Goal: Task Accomplishment & Management: Manage account settings

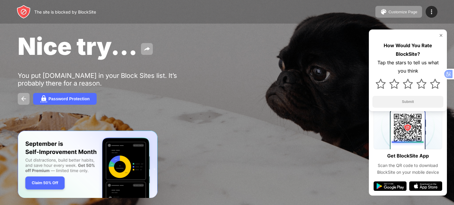
drag, startPoint x: 0, startPoint y: 0, endPoint x: 135, endPoint y: 101, distance: 168.4
click at [136, 101] on div "Password Protection" at bounding box center [227, 99] width 418 height 12
click at [71, 10] on div "The site is blocked by BlockSite" at bounding box center [65, 11] width 62 height 5
click at [403, 12] on div "Customize Page" at bounding box center [402, 12] width 29 height 4
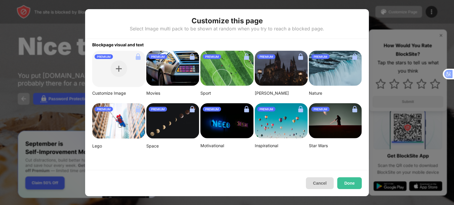
click at [331, 182] on button "Cancel" at bounding box center [320, 184] width 28 height 12
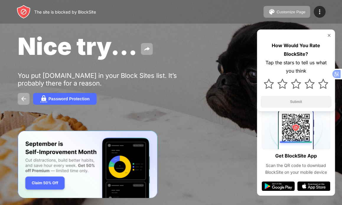
click at [300, 138] on img at bounding box center [296, 127] width 69 height 45
click at [328, 35] on img at bounding box center [329, 35] width 5 height 5
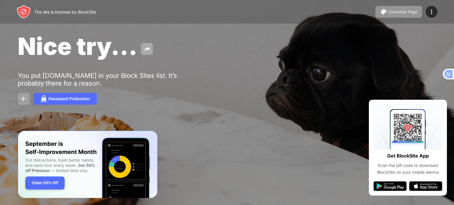
click at [23, 97] on img at bounding box center [23, 98] width 7 height 7
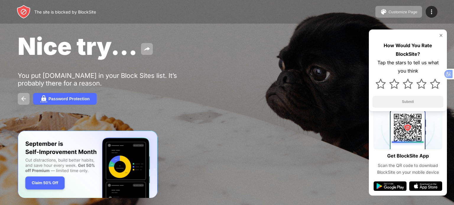
click at [53, 182] on img "Banner Message" at bounding box center [88, 165] width 140 height 68
click at [25, 12] on img at bounding box center [24, 12] width 14 height 14
click at [53, 11] on div "The site is blocked by BlockSite" at bounding box center [65, 11] width 62 height 5
click at [121, 45] on span "Nice try..." at bounding box center [78, 46] width 120 height 29
click at [143, 47] on button at bounding box center [147, 49] width 12 height 12
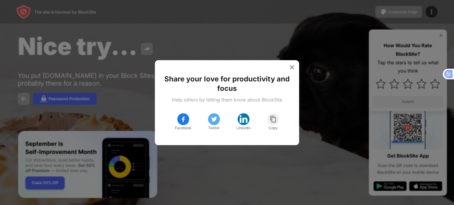
click at [149, 49] on div at bounding box center [227, 102] width 454 height 205
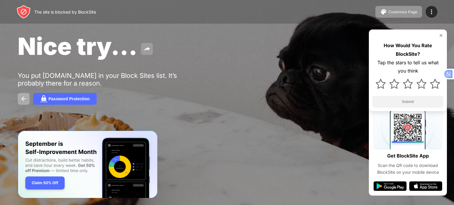
click at [150, 50] on img at bounding box center [146, 48] width 7 height 7
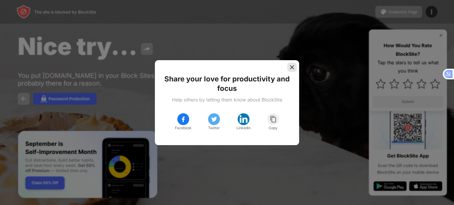
click at [291, 67] on img at bounding box center [292, 67] width 6 height 6
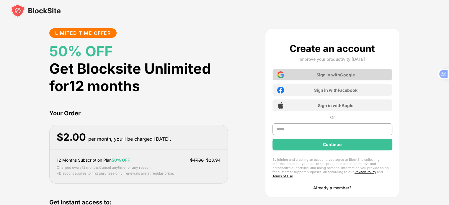
click at [335, 71] on div "Sign in with Google" at bounding box center [333, 75] width 120 height 12
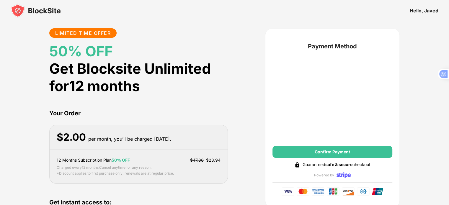
click at [37, 11] on img at bounding box center [36, 11] width 50 height 14
click at [143, 106] on div "LIMITED TIME OFFER 50% OFF Get Blocksite Unlimited for 12 months Your Order $ 2…" at bounding box center [138, 156] width 179 height 257
click at [420, 10] on div "Hello, Javed" at bounding box center [424, 11] width 29 height 6
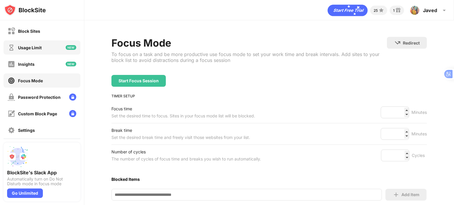
click at [31, 47] on div "Usage Limit" at bounding box center [30, 47] width 24 height 5
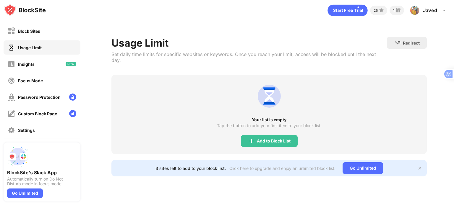
click at [420, 166] on img at bounding box center [419, 168] width 5 height 5
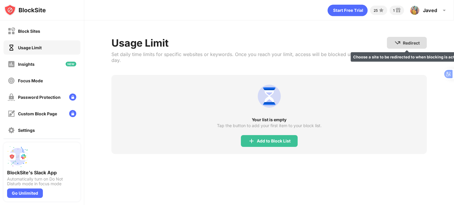
click at [405, 45] on div "Redirect Choose a site to be redirected to when blocking is active" at bounding box center [407, 43] width 40 height 12
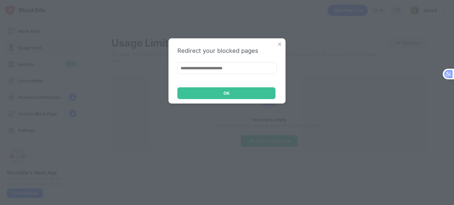
click at [282, 44] on div "Redirect your blocked pages OK" at bounding box center [226, 70] width 117 height 65
click at [280, 43] on img at bounding box center [279, 44] width 6 height 6
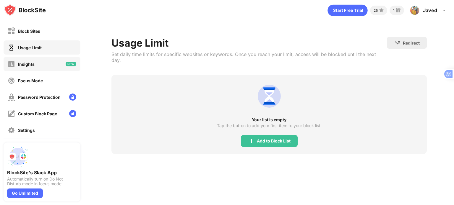
click at [32, 63] on div "Insights" at bounding box center [26, 64] width 17 height 5
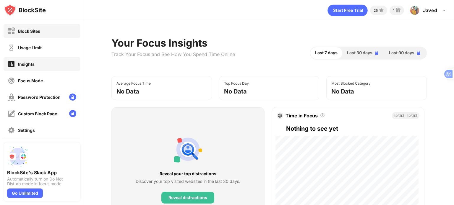
click at [37, 29] on div "Block Sites" at bounding box center [29, 31] width 22 height 5
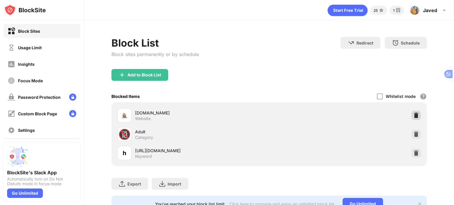
click at [413, 117] on img at bounding box center [416, 116] width 6 height 6
